Goal: Task Accomplishment & Management: Manage account settings

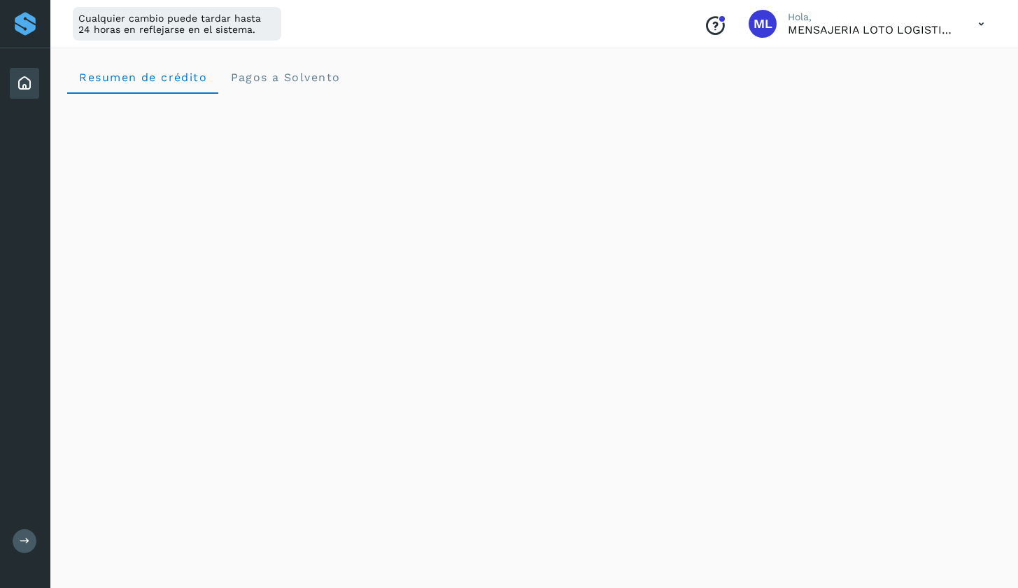
click at [826, 38] on div "Conoce nuestros beneficios ML Hola, MENSAJERIA LOTO LOGISTICS" at bounding box center [844, 24] width 303 height 32
click at [838, 29] on p "MENSAJERIA LOTO LOGISTICS" at bounding box center [872, 29] width 168 height 13
click at [765, 24] on span "ML" at bounding box center [763, 24] width 19 height 0
click at [983, 22] on icon at bounding box center [981, 24] width 29 height 29
click at [867, 67] on div "Documentación" at bounding box center [911, 63] width 167 height 27
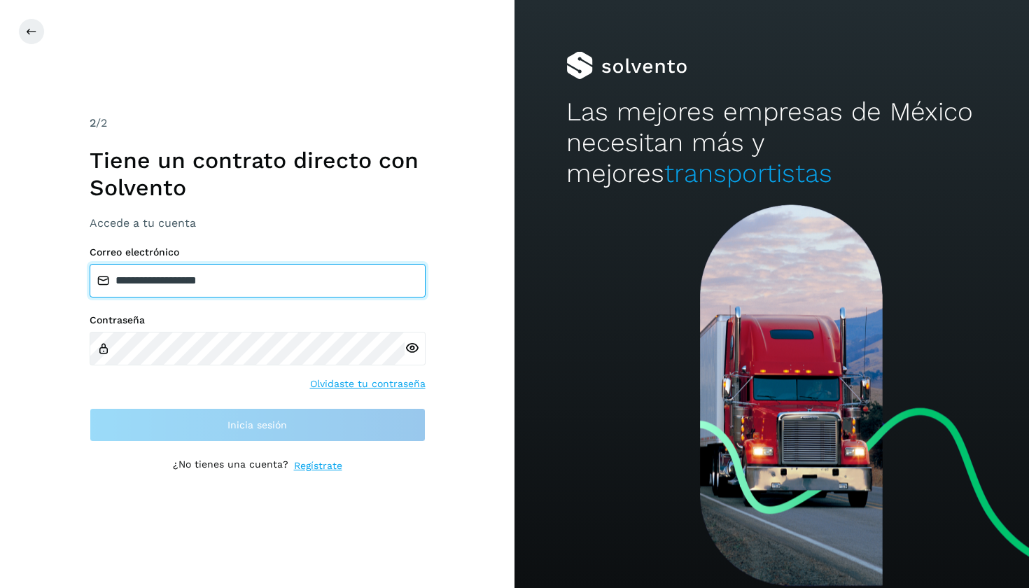
type input "**********"
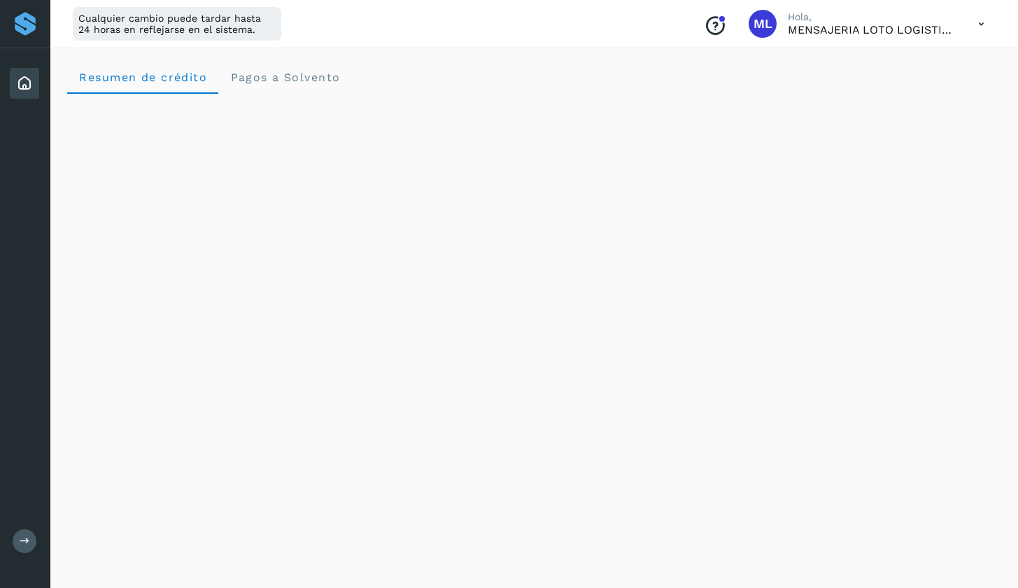
click at [980, 23] on icon at bounding box center [981, 24] width 29 height 29
click at [870, 71] on div "Documentación" at bounding box center [911, 63] width 167 height 27
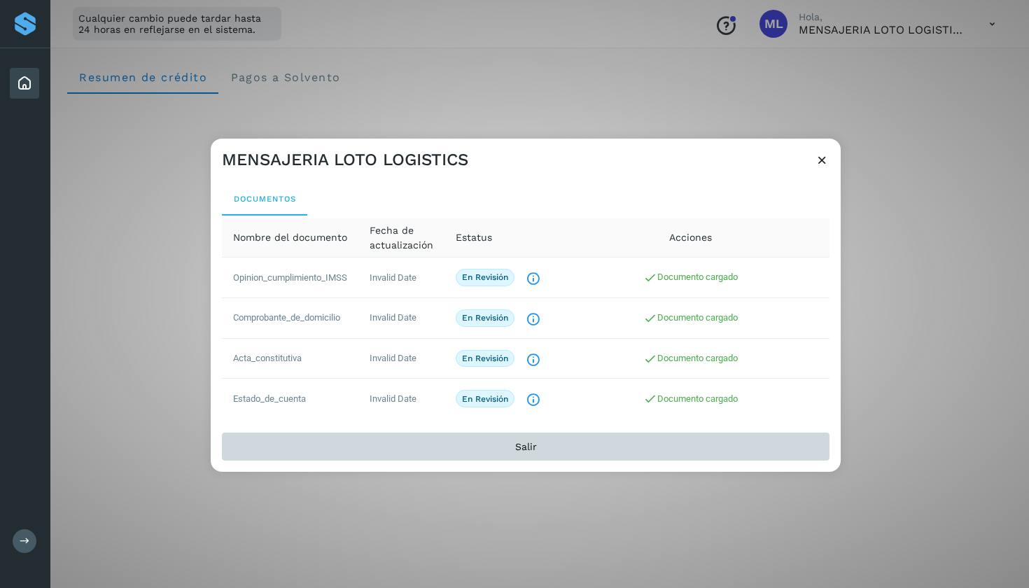
click at [507, 446] on button "Salir" at bounding box center [525, 446] width 607 height 28
